Goal: Information Seeking & Learning: Learn about a topic

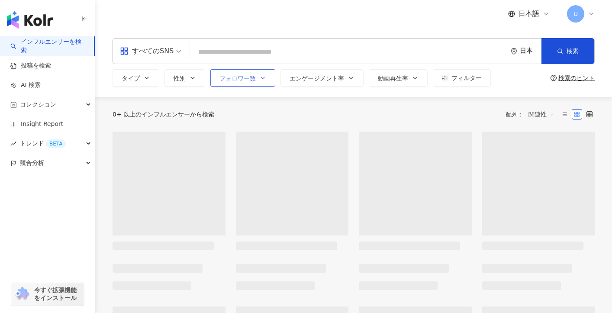
click at [248, 80] on span "フォロワー数" at bounding box center [237, 78] width 36 height 7
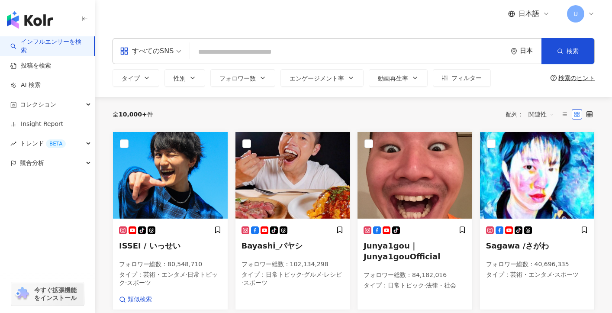
click at [189, 96] on div "すべてのSNS 日本 検索 タイプ 性別 フォロワー数 エンゲージメント率 動画再生率 フィルター * - ******* 指定なし マイクロ フォロワー数：…" at bounding box center [353, 62] width 517 height 69
click at [453, 76] on span "フィルター" at bounding box center [466, 77] width 30 height 7
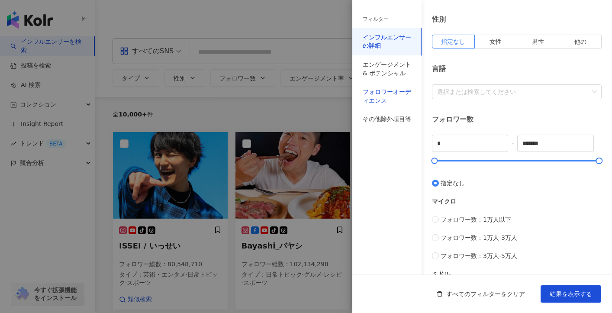
click at [381, 89] on div "フォロワーオーディエンス" at bounding box center [387, 96] width 48 height 17
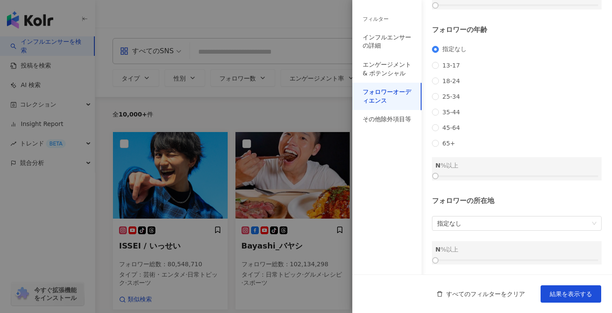
scroll to position [110, 0]
click at [471, 225] on span "指定なし" at bounding box center [516, 223] width 159 height 14
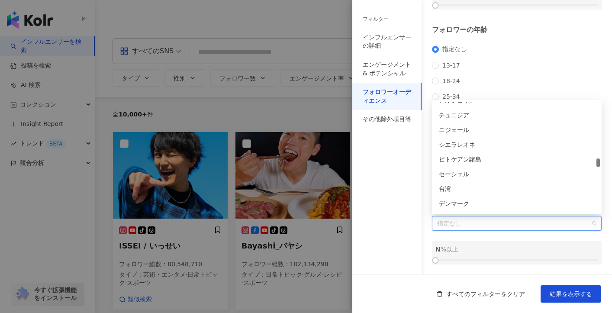
scroll to position [1806, 0]
click at [488, 183] on div "台湾" at bounding box center [517, 186] width 156 height 10
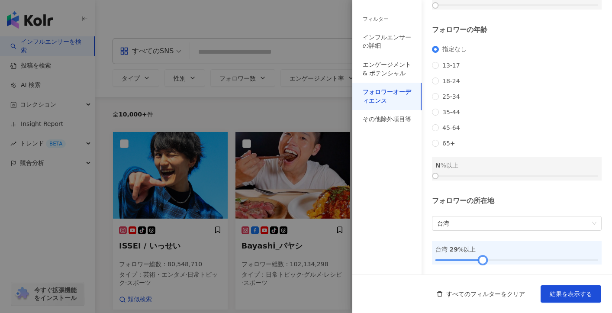
drag, startPoint x: 434, startPoint y: 257, endPoint x: 481, endPoint y: 257, distance: 46.3
click at [481, 258] on div at bounding box center [482, 260] width 5 height 5
click at [557, 287] on button "結果を表示する" at bounding box center [570, 293] width 61 height 17
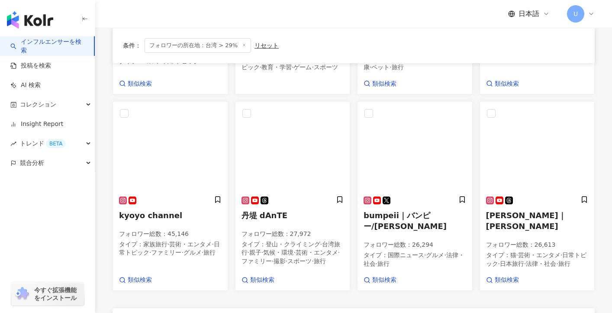
scroll to position [424, 0]
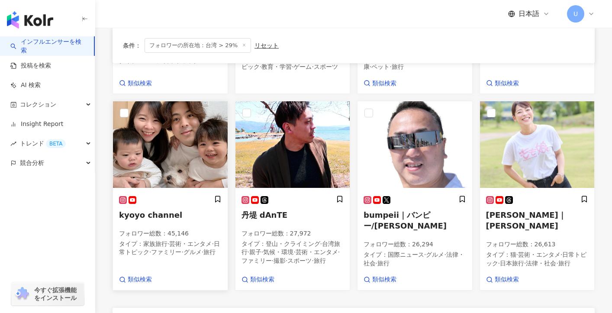
click at [173, 241] on span "芸術・エンタメ" at bounding box center [190, 243] width 42 height 7
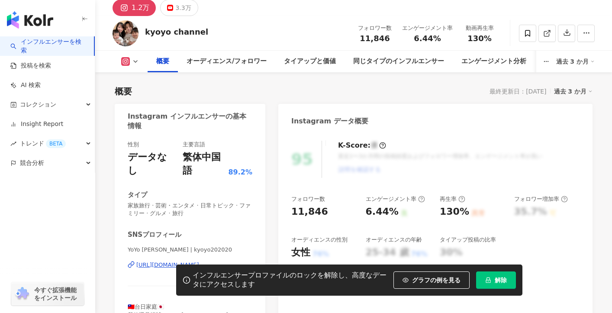
click at [199, 261] on div "[URL][DOMAIN_NAME]" at bounding box center [167, 265] width 63 height 8
